Goal: Navigation & Orientation: Find specific page/section

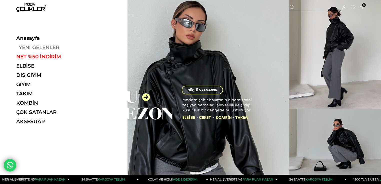
click at [37, 48] on link "YENİ GELENLER" at bounding box center [50, 47] width 69 height 6
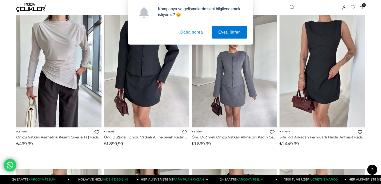
scroll to position [620, 0]
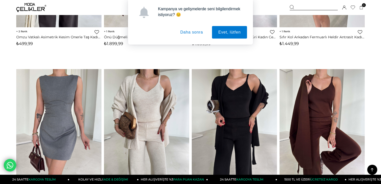
click at [189, 32] on button "Daha sonra" at bounding box center [191, 32] width 35 height 13
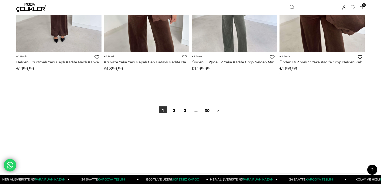
scroll to position [3080, 0]
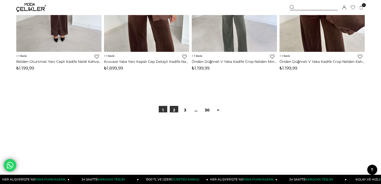
click at [175, 107] on link "2" at bounding box center [174, 110] width 9 height 9
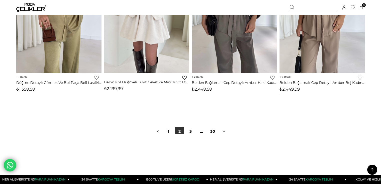
scroll to position [3060, 0]
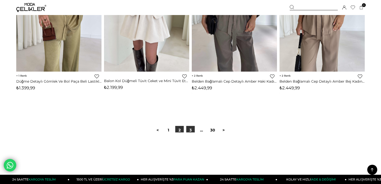
click at [190, 131] on link "3" at bounding box center [190, 130] width 9 height 9
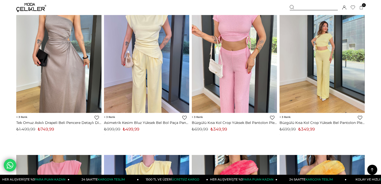
scroll to position [2500, 0]
